Goal: Find contact information: Find contact information

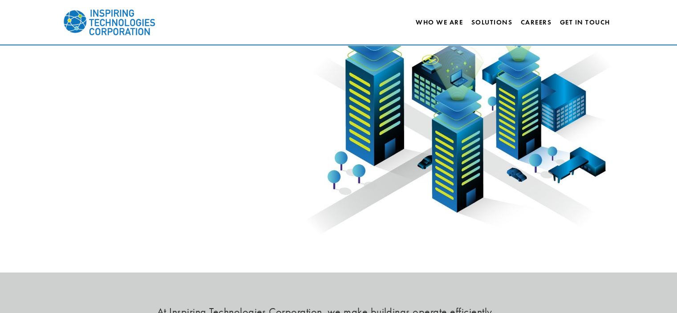
scroll to position [88, 0]
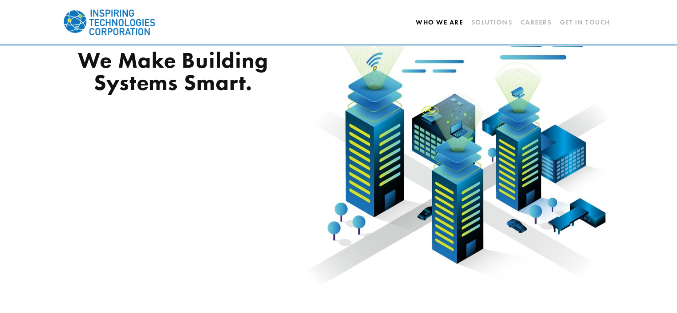
click at [429, 21] on link "Who We Are" at bounding box center [439, 22] width 47 height 15
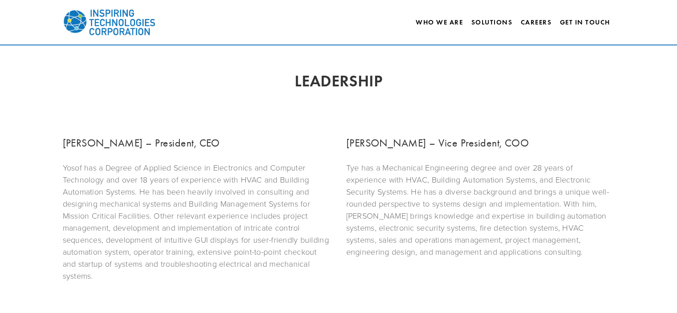
scroll to position [442, 0]
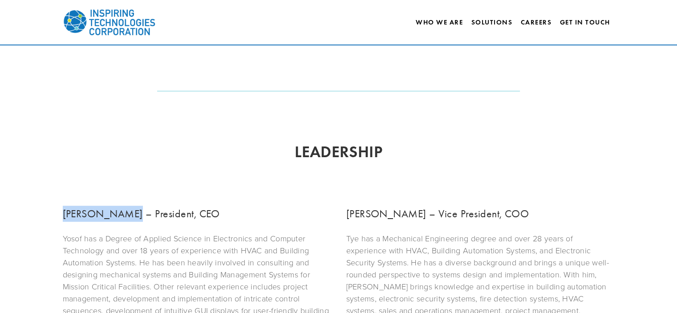
drag, startPoint x: 62, startPoint y: 216, endPoint x: 122, endPoint y: 217, distance: 59.7
click at [122, 217] on div "Yosof Barakat – President, CEO Yosof has a Degree of Applied Science in Electro…" at bounding box center [197, 279] width 284 height 162
copy h3 "Yosof Barakat"
